Goal: Task Accomplishment & Management: Use online tool/utility

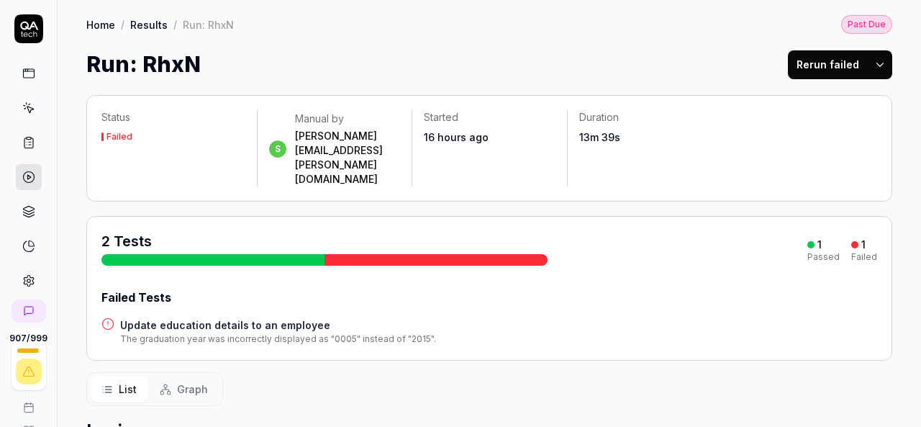
click at [240, 317] on h4 "Update education details to an employee" at bounding box center [278, 324] width 316 height 15
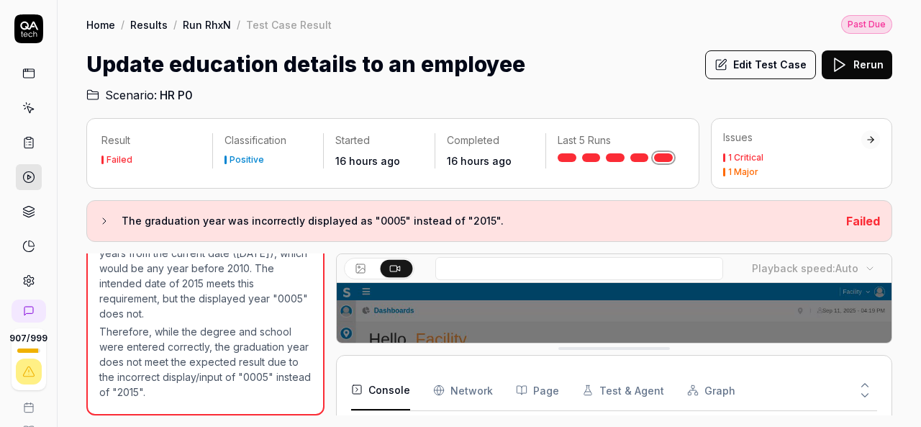
scroll to position [1409, 0]
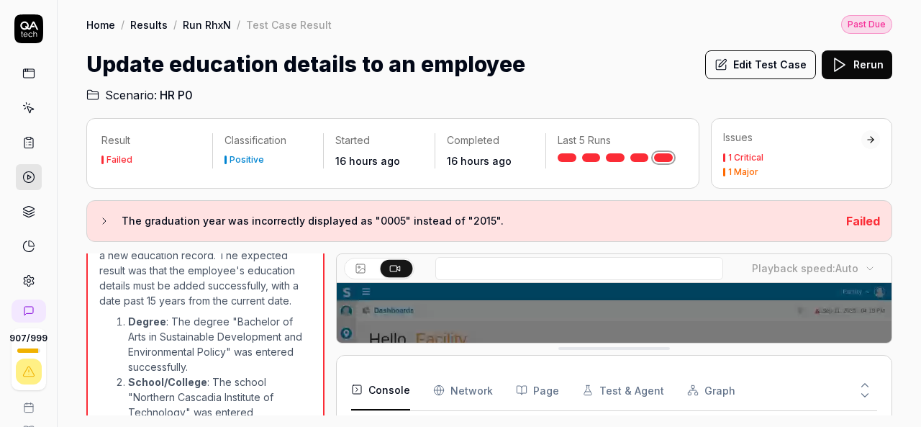
click at [786, 62] on button "Edit Test Case" at bounding box center [760, 64] width 111 height 29
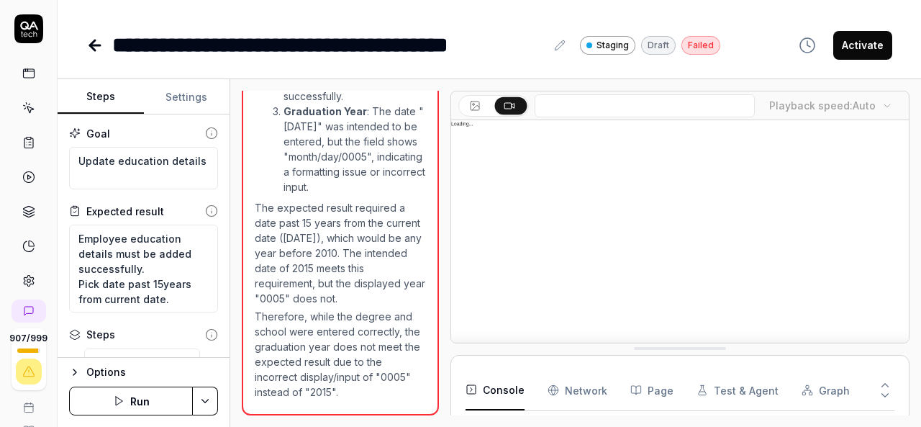
scroll to position [1807, 0]
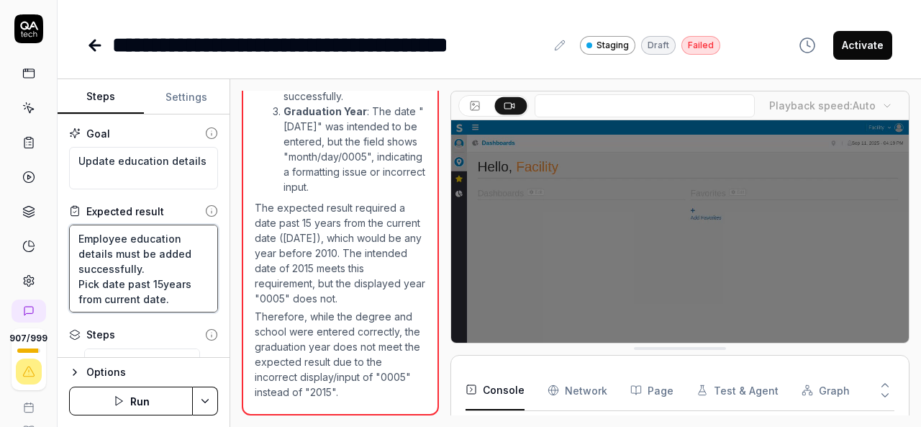
click at [165, 299] on textarea "Employee education details must be added successfully. Pick date past 15years f…" at bounding box center [143, 268] width 149 height 88
type textarea "*"
type textarea "Employee education details must be added successfully. Pick date past 15years f…"
type textarea "*"
type textarea "Employee education details must be added successfully. Pick date past 15years f…"
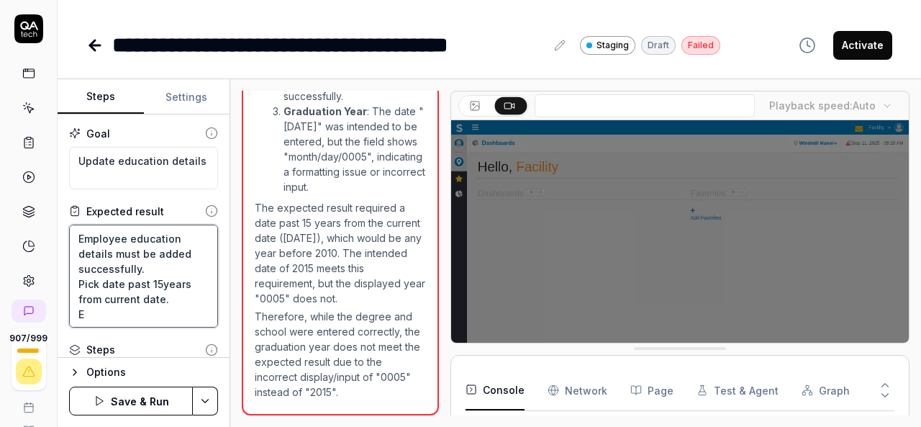
type textarea "*"
type textarea "Employee education details must be added successfully. Pick date past 15years f…"
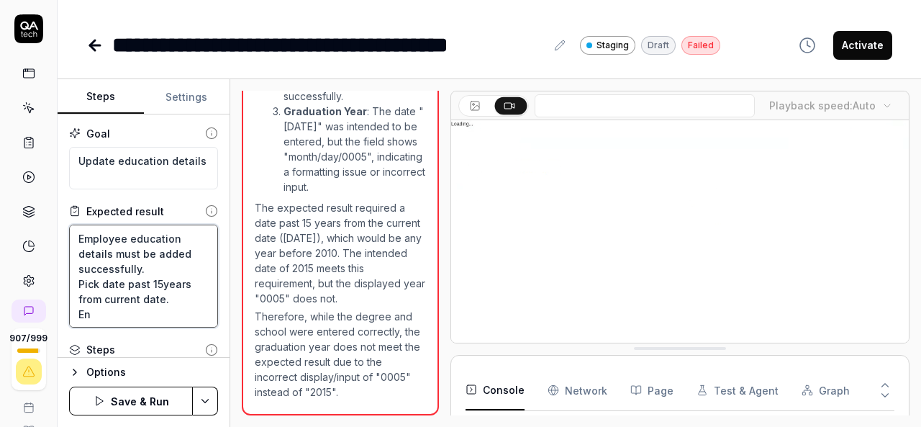
type textarea "*"
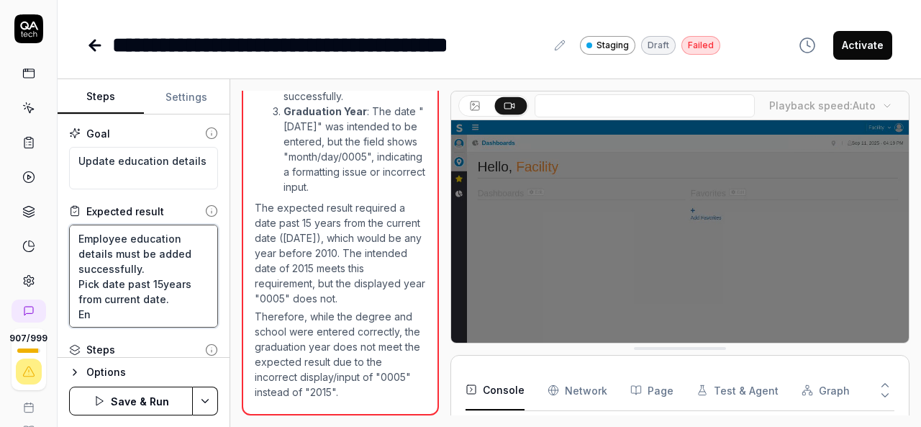
type textarea "Employee education details must be added successfully. Pick date past 15years f…"
type textarea "*"
type textarea "Employee education details must be added successfully. Pick date past 15years f…"
type textarea "*"
type textarea "Employee education details must be added successfully. Pick date past 15years f…"
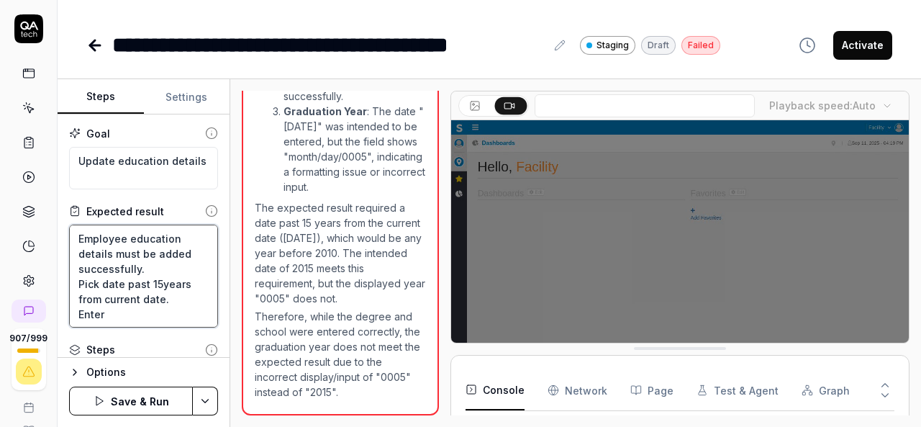
type textarea "*"
type textarea "Employee education details must be added successfully. Pick date past 15years f…"
type textarea "*"
type textarea "Employee education details must be added successfully. Pick date past 15years f…"
type textarea "*"
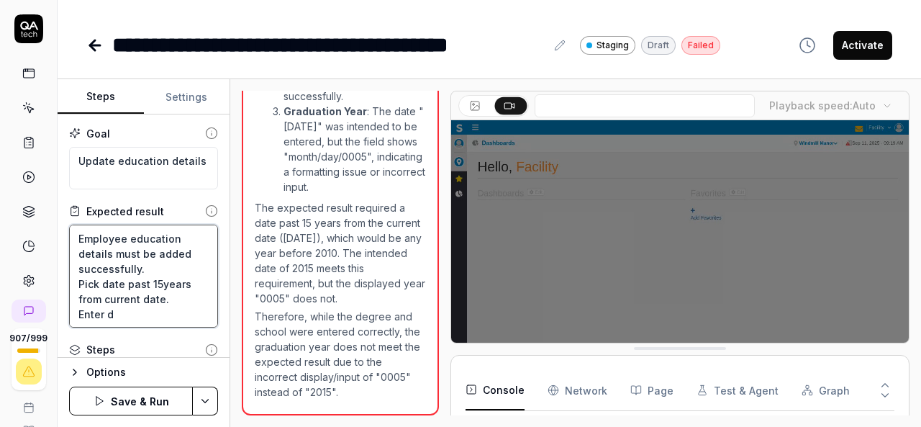
type textarea "Employee education details must be added successfully. Pick date past 15years f…"
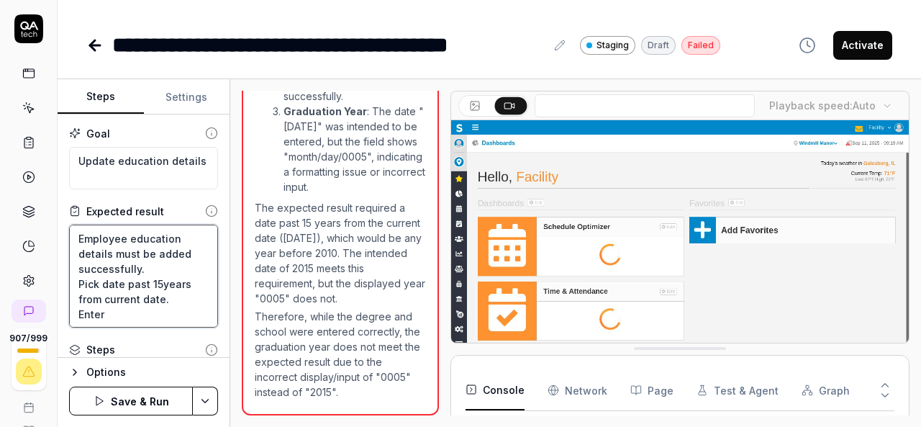
type textarea "*"
type textarea "Employee education details must be added successfully. Pick date past 15years f…"
type textarea "*"
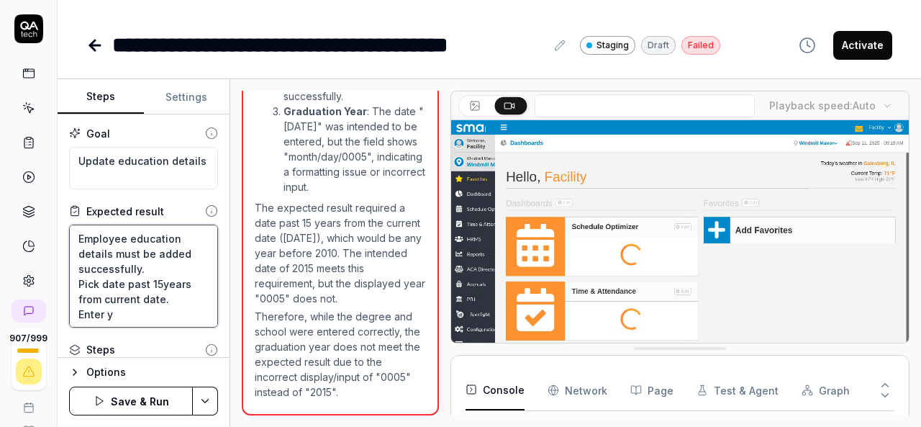
type textarea "Employee education details must be added successfully. Pick date past 15years f…"
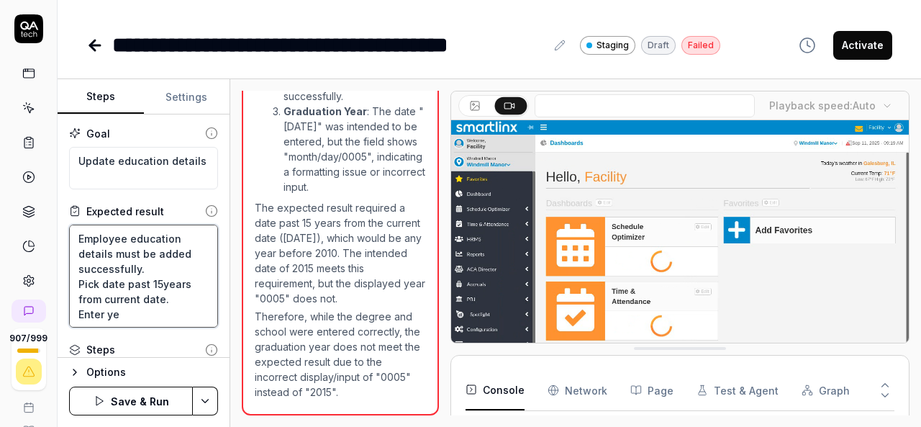
type textarea "*"
type textarea "Employee education details must be added successfully. Pick date past 15years f…"
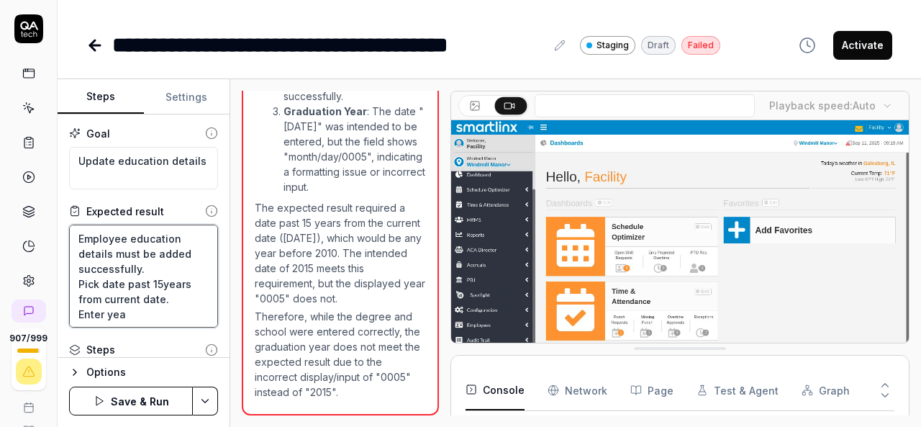
type textarea "*"
type textarea "Employee education details must be added successfully. Pick date past 15years f…"
type textarea "*"
type textarea "Employee education details must be added successfully. Pick date past 15years f…"
type textarea "*"
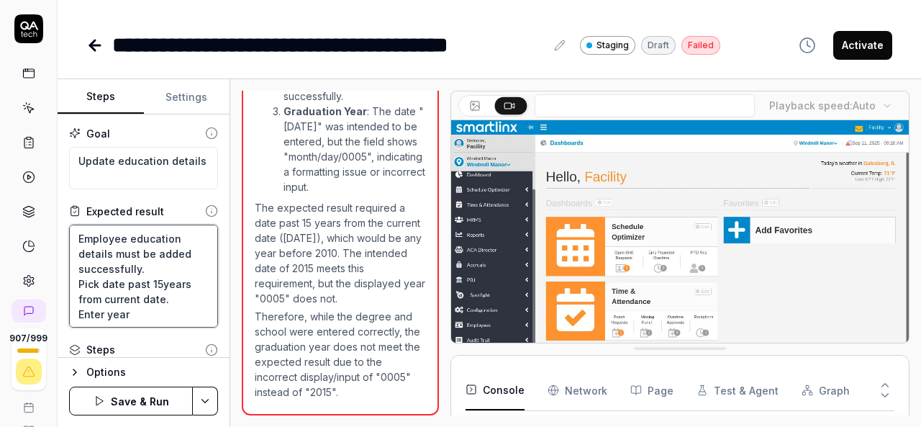
type textarea "Employee education details must be added successfully. Pick date past 15years f…"
type textarea "*"
type textarea "Employee education details must be added successfully. Pick date past 15years f…"
type textarea "*"
type textarea "Employee education details must be added successfully. Pick date past 15years f…"
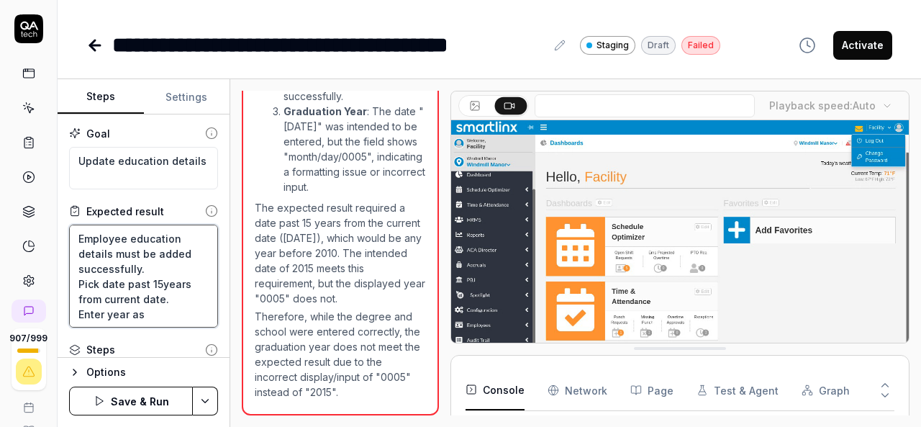
type textarea "*"
type textarea "Employee education details must be added successfully. Pick date past 15years f…"
type textarea "*"
type textarea "Employee education details must be added successfully. Pick date past 15years f…"
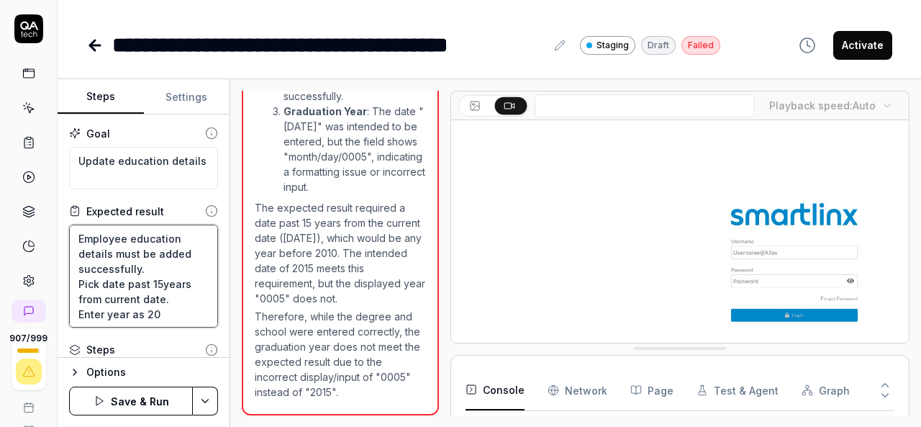
type textarea "*"
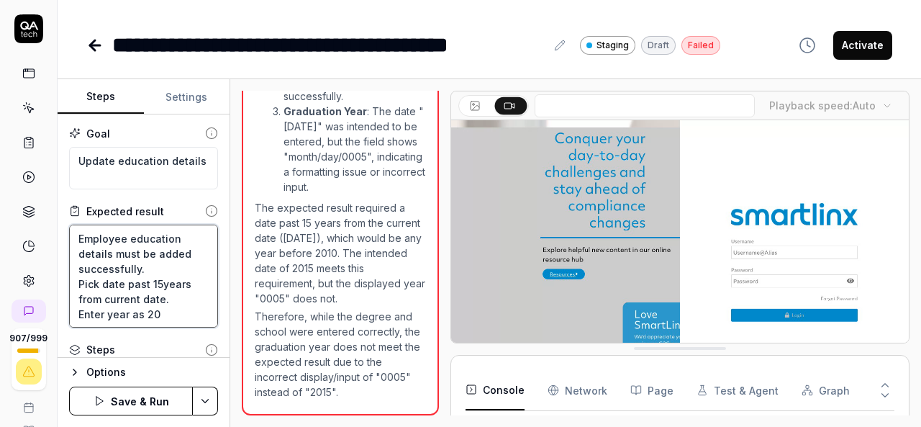
type textarea "Employee education details must be added successfully. Pick date past 15years f…"
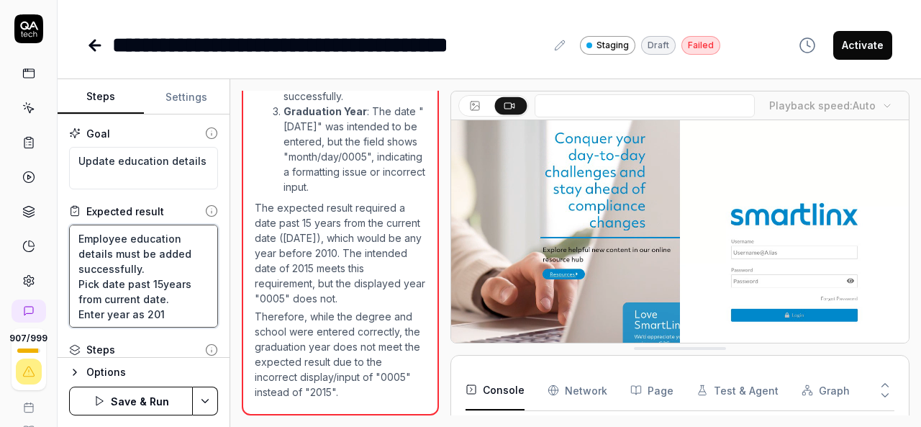
type textarea "*"
type textarea "Employee education details must be added successfully. Pick date past 15years f…"
type textarea "*"
type textarea "Employee education details must be added successfully. Pick date past 15years f…"
type textarea "*"
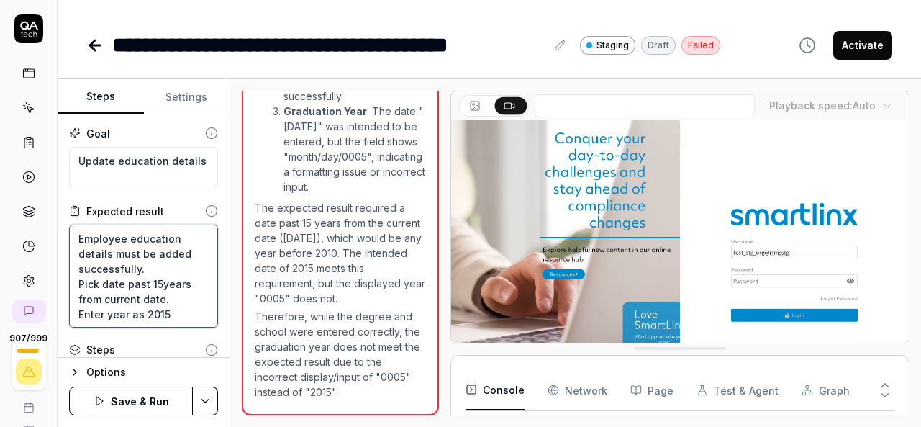
type textarea "Employee education details must be added successfully. Pick date past 15years f…"
type textarea "*"
type textarea "Employee education details must be added successfully. Pick date past 15years f…"
type textarea "*"
type textarea "Employee education details must be added successfully. Pick date past 15years f…"
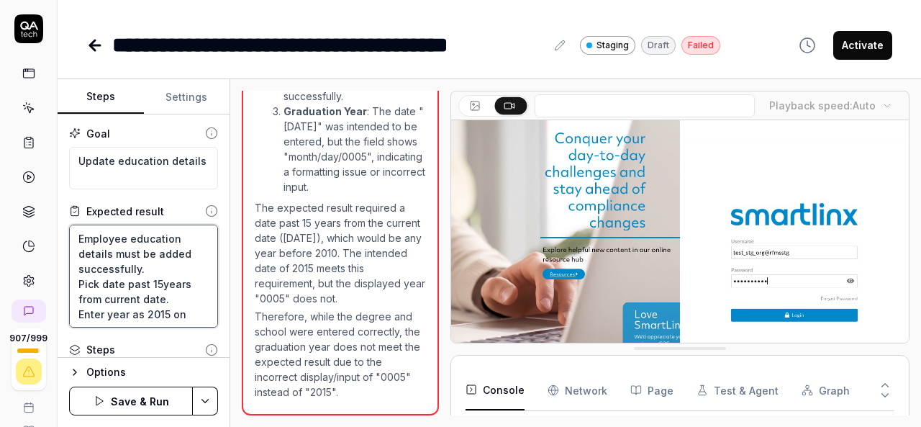
type textarea "*"
type textarea "Employee education details must be added successfully. Pick date past 15years f…"
type textarea "*"
type textarea "Employee education details must be added successfully. Pick date past 15years f…"
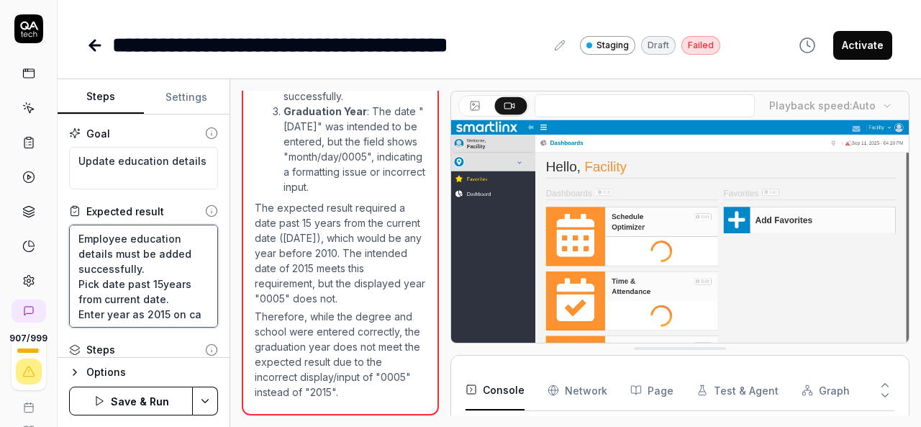
type textarea "*"
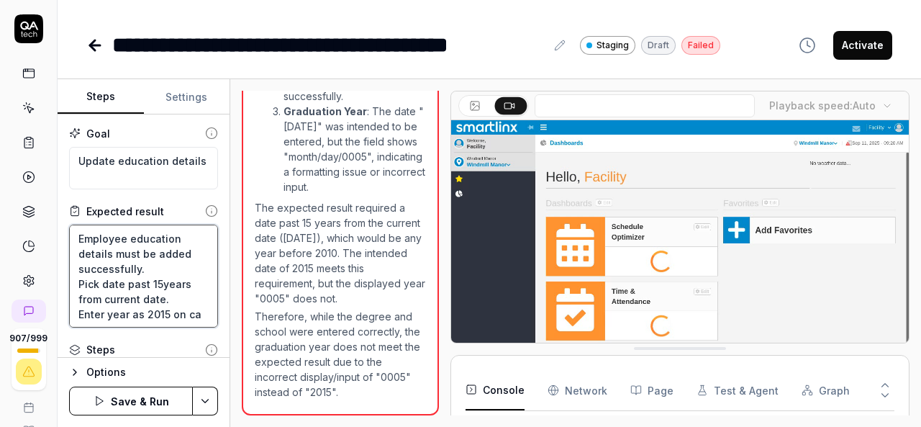
type textarea "Employee education details must be added successfully. Pick date past 15years f…"
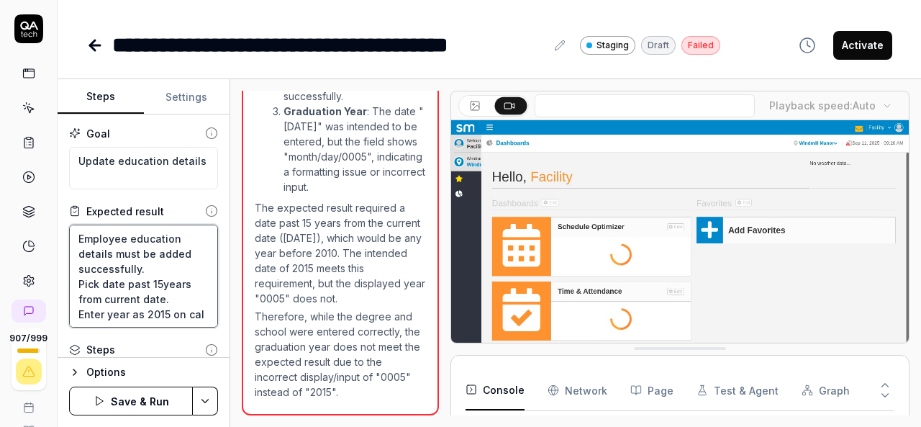
scroll to position [7, 0]
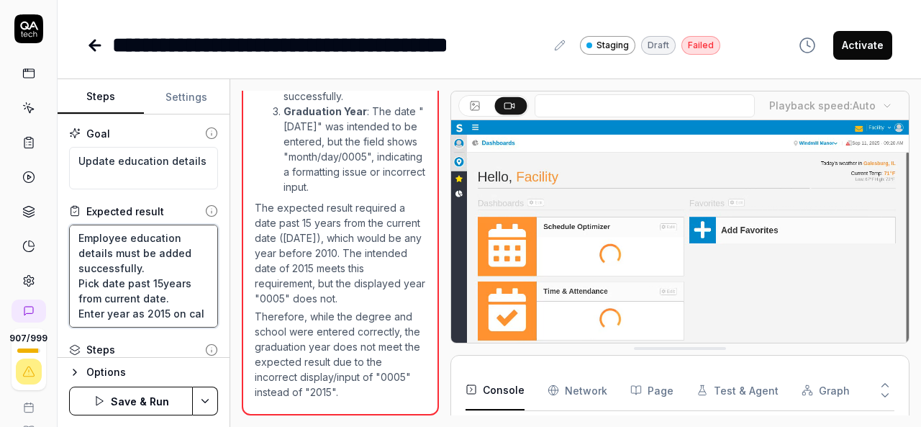
type textarea "*"
type textarea "Employee education details must be added successfully. Pick date past 15years f…"
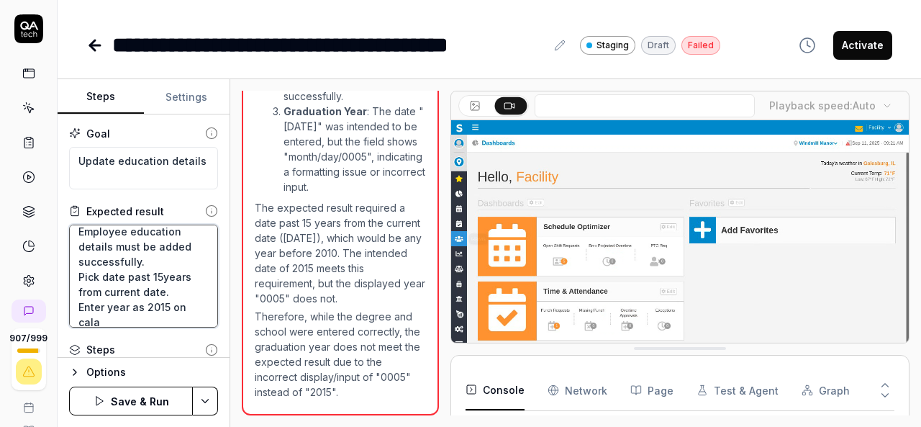
type textarea "*"
type textarea "Employee education details must be added successfully. Pick date past 15years f…"
type textarea "*"
type textarea "Employee education details must be added successfully. Pick date past 15years f…"
type textarea "*"
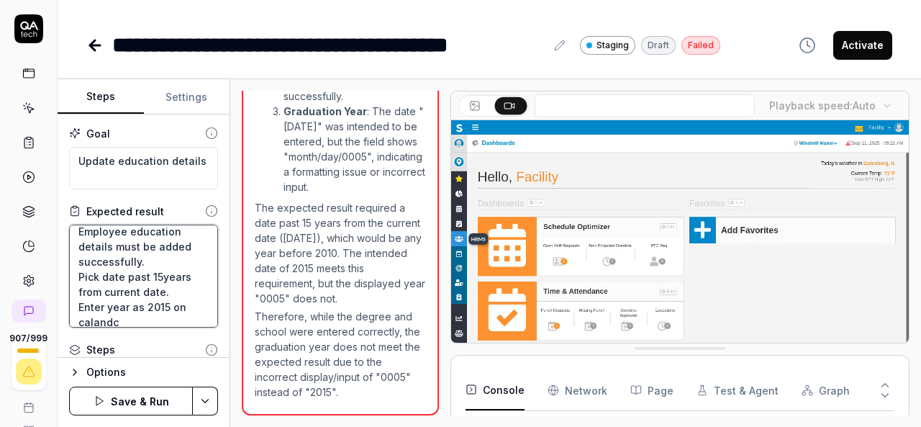
type textarea "Employee education details must be added successfully. Pick date past 15years f…"
type textarea "*"
type textarea "Employee education details must be added successfully. Pick date past 15years f…"
type textarea "*"
type textarea "Employee education details must be added successfully. Pick date past 15years f…"
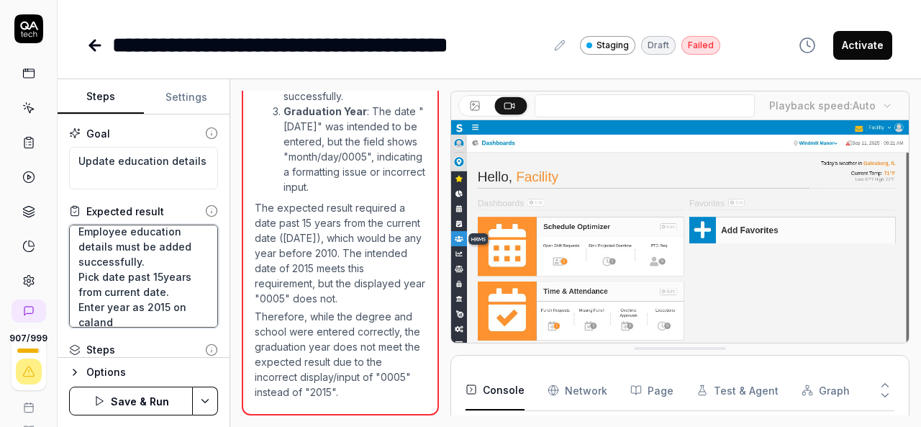
type textarea "*"
type textarea "Employee education details must be added successfully. Pick date past 15years f…"
type textarea "*"
type textarea "Employee education details must be added successfully. Pick date past 15years f…"
click at [99, 324] on textarea "Employee education details must be added successfully. Pick date past 15years f…" at bounding box center [143, 275] width 149 height 103
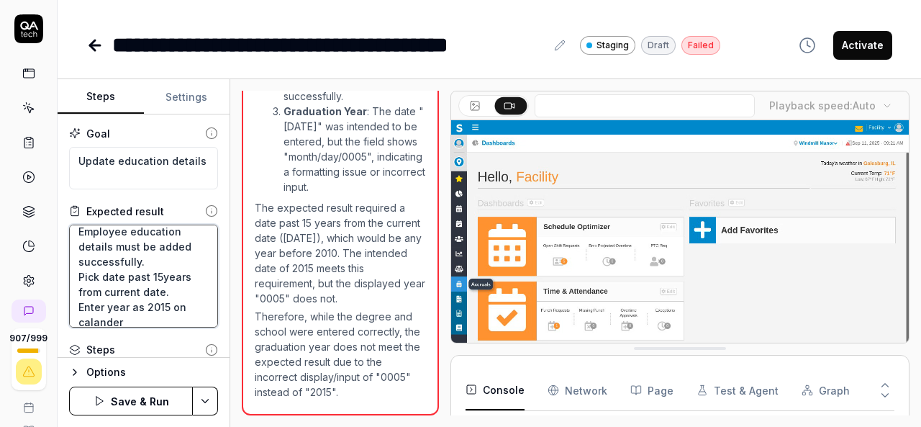
type textarea "*"
type textarea "Employee education details must be added successfully. Pick date past 15years f…"
type textarea "*"
type textarea "Employee education details must be added successfully. Pick date past 15years f…"
type textarea "*"
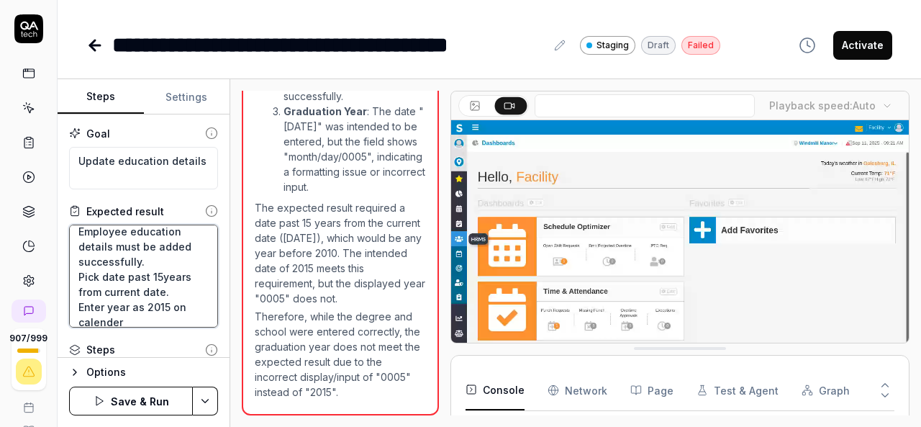
type textarea "Employee education details must be added successfully. Pick date past 15years f…"
type textarea "*"
type textarea "Employee education details must be added successfully. Pick date past 15years f…"
click at [101, 317] on textarea "Employee education details must be added successfully. Pick date past 15years f…" at bounding box center [143, 275] width 149 height 103
type textarea "*"
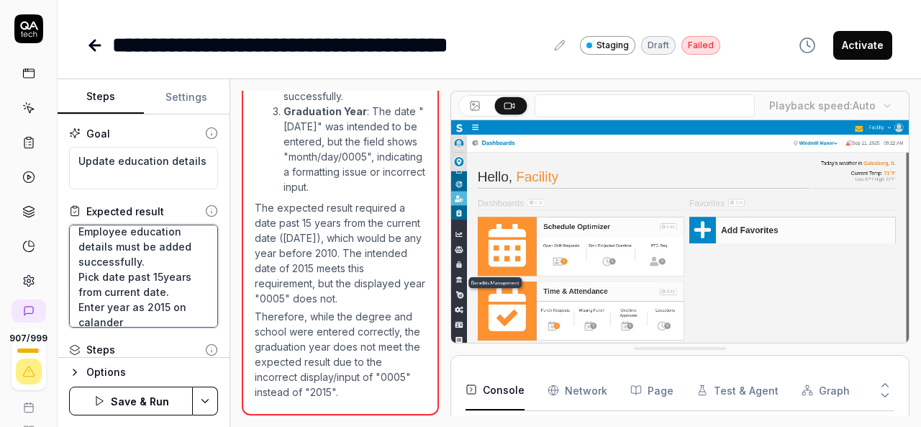
type textarea "Employee education details must be added successfully. Pick date past 15years f…"
type textarea "*"
type textarea "Employee education details must be added successfully. Pick date past 15years f…"
click at [114, 322] on textarea "Employee education details must be added successfully. Pick date past 15years f…" at bounding box center [143, 275] width 149 height 103
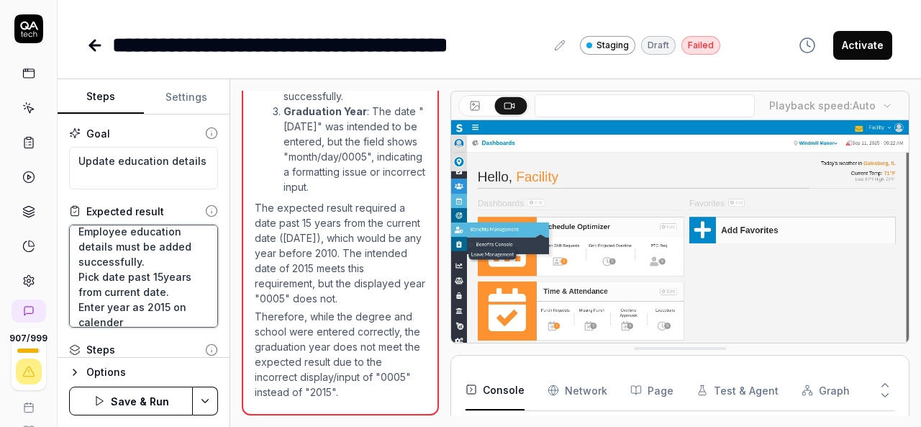
type textarea "*"
type textarea "Employee education details must be added successfully. Pick date past 15years f…"
type textarea "*"
type textarea "Employee education details must be added successfully. Pick date past 15years f…"
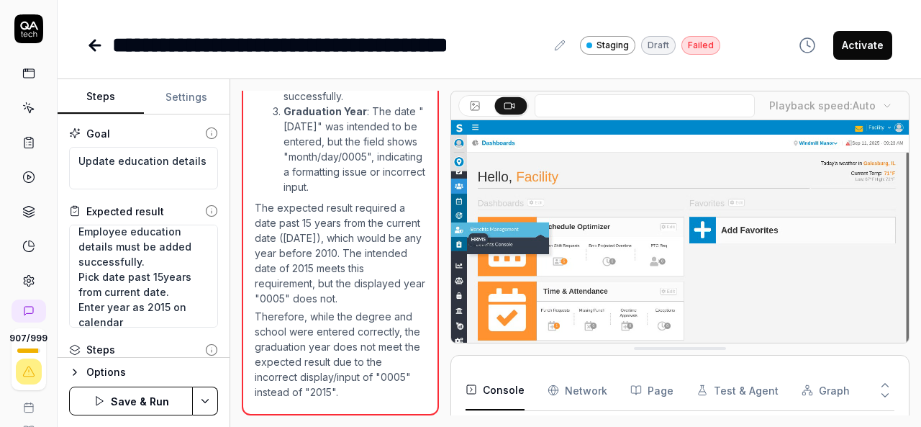
click at [209, 402] on html "**********" at bounding box center [460, 213] width 921 height 427
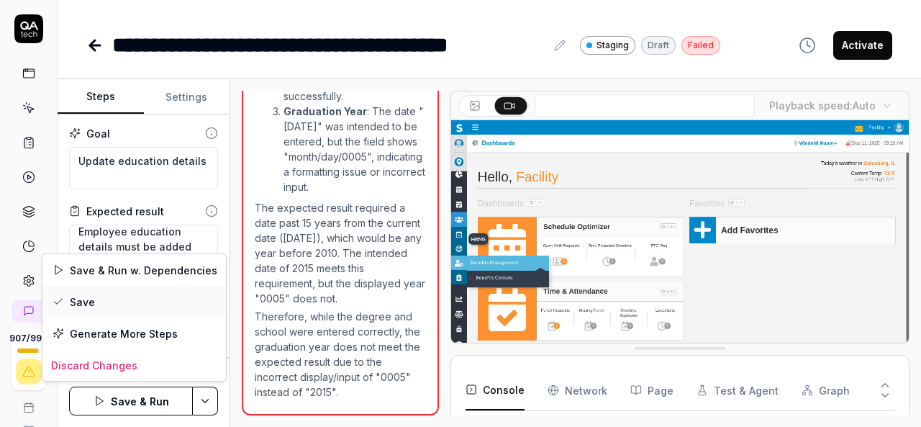
click at [116, 301] on div "Save" at bounding box center [133, 302] width 183 height 32
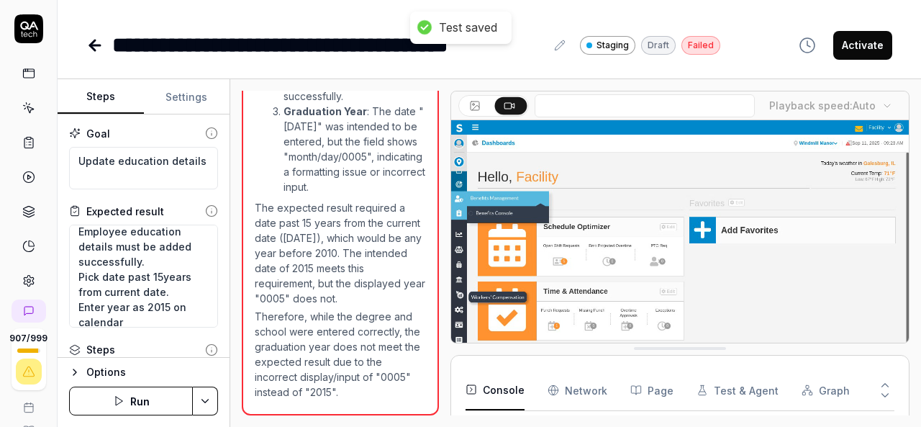
type textarea "*"
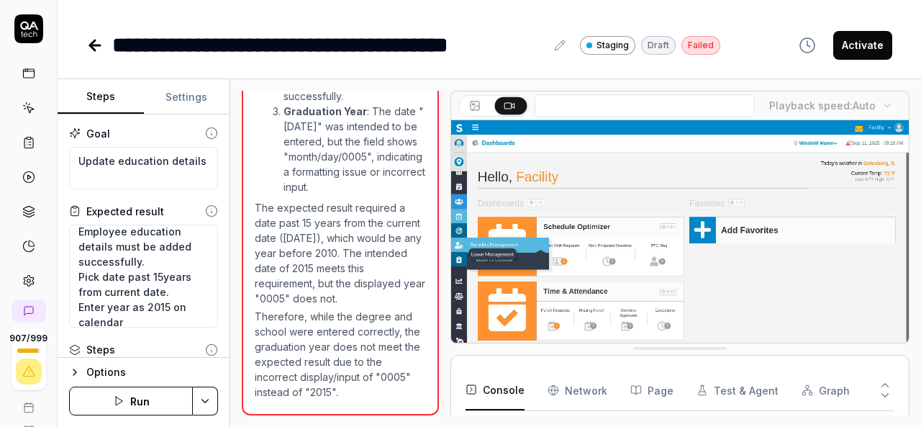
click at [27, 101] on icon at bounding box center [28, 107] width 13 height 13
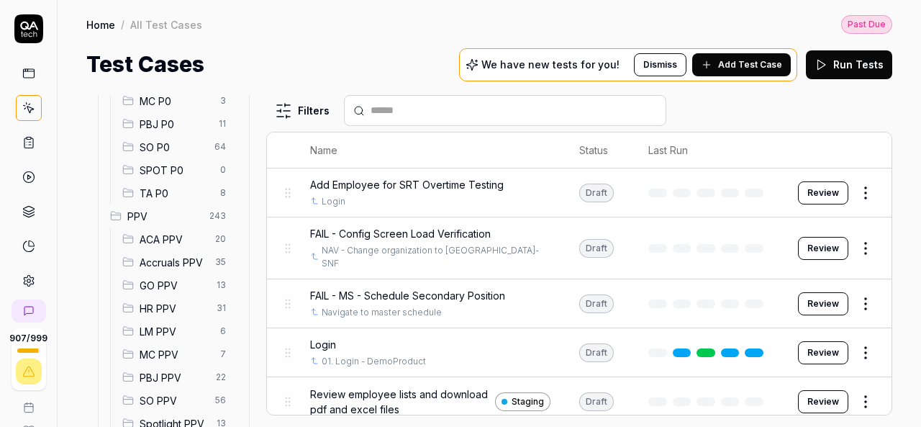
scroll to position [216, 0]
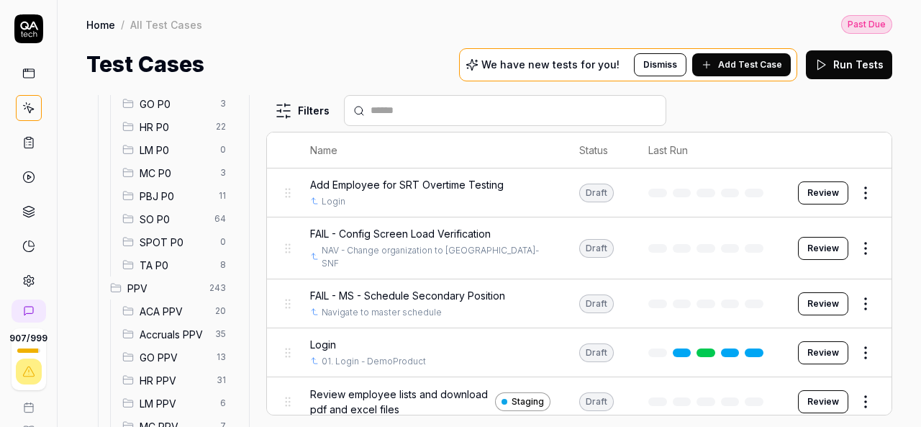
click at [163, 129] on span "HR P0" at bounding box center [174, 126] width 68 height 15
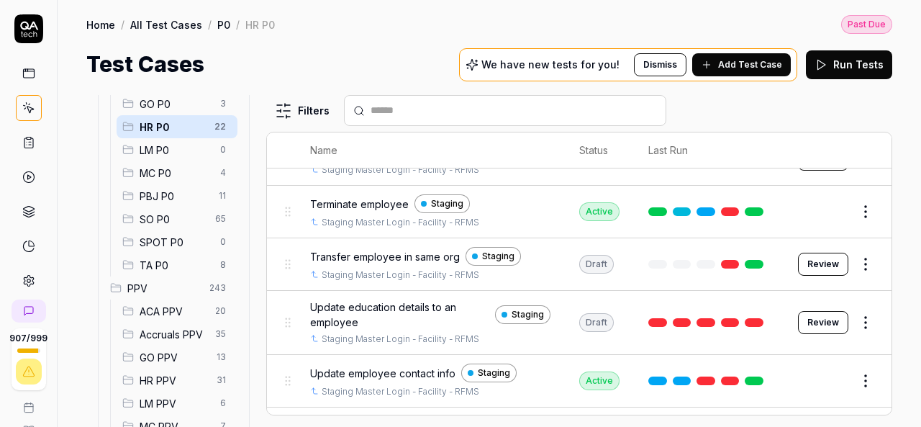
scroll to position [987, 0]
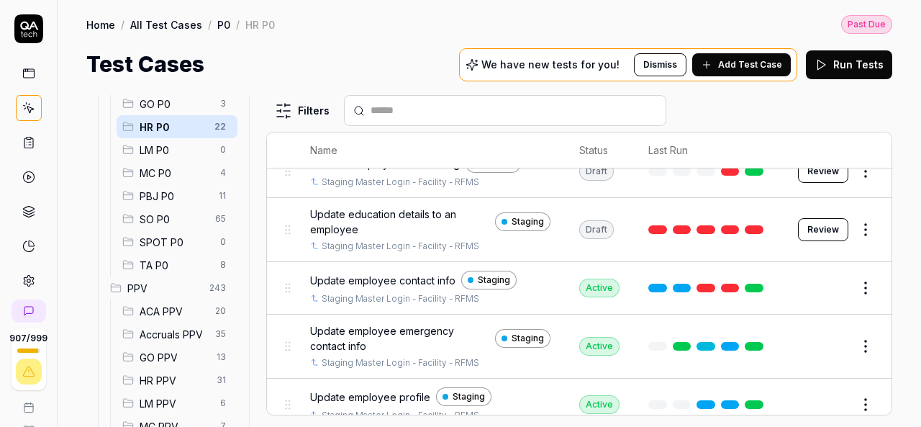
scroll to position [915, 0]
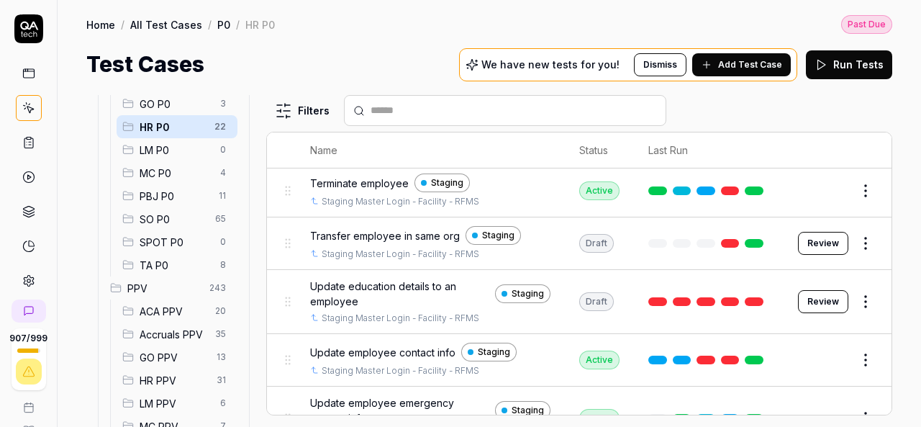
click at [410, 278] on span "Update education details to an employee" at bounding box center [399, 293] width 179 height 30
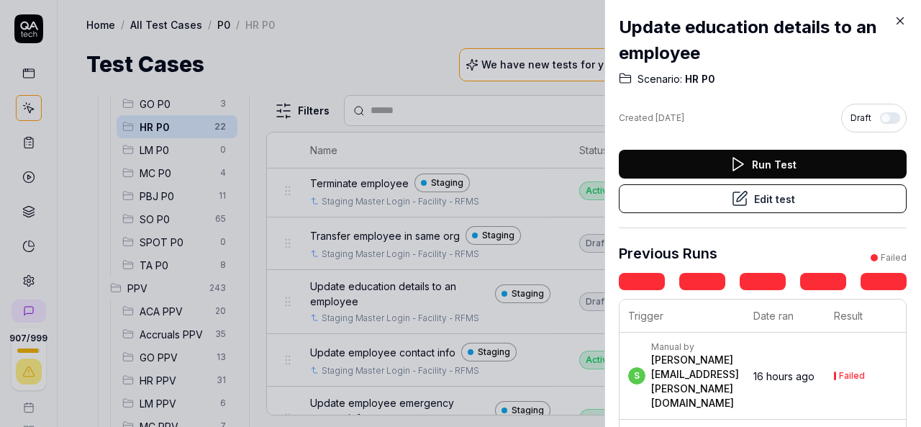
click at [786, 164] on button "Run Test" at bounding box center [763, 164] width 288 height 29
